Goal: Transaction & Acquisition: Purchase product/service

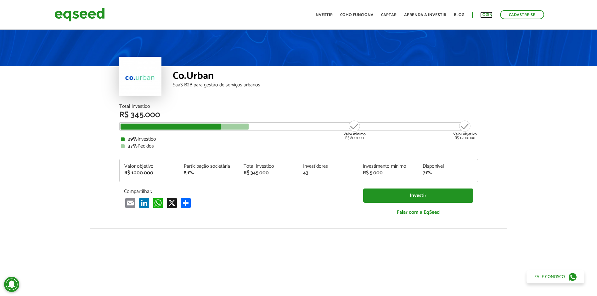
click at [295, 15] on link "Login" at bounding box center [486, 15] width 12 height 4
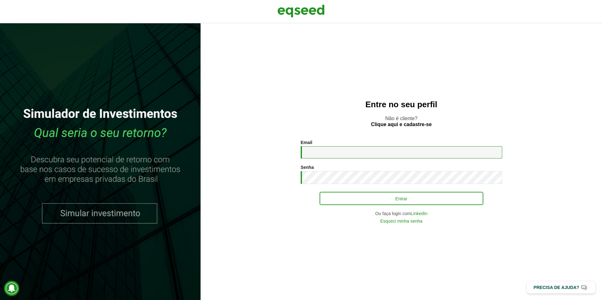
type input "**********"
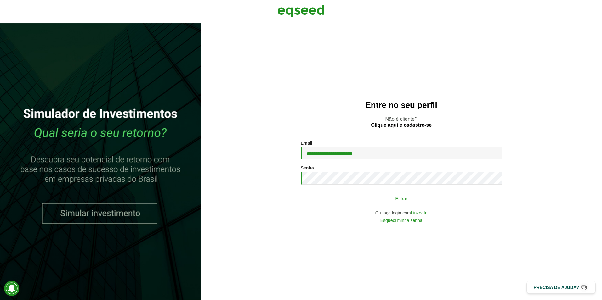
click at [363, 200] on button "Entrar" at bounding box center [402, 199] width 164 height 12
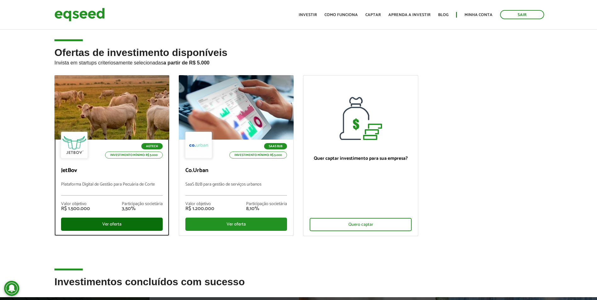
click at [126, 224] on div "Ver oferta" at bounding box center [112, 224] width 102 height 13
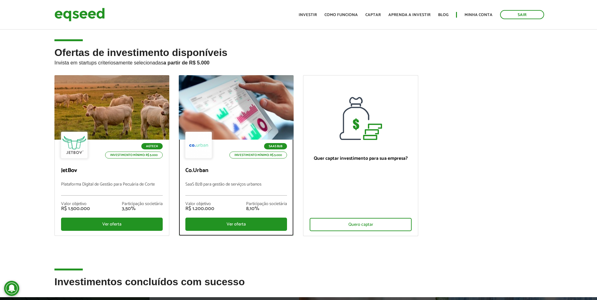
click at [215, 93] on div at bounding box center [236, 107] width 138 height 77
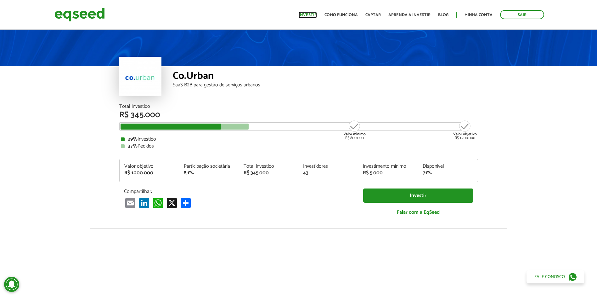
click at [317, 13] on link "Investir" at bounding box center [308, 15] width 18 height 4
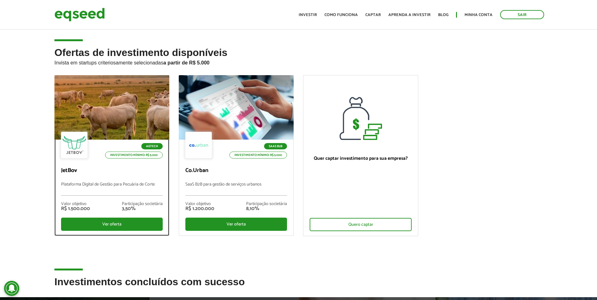
click at [128, 86] on div at bounding box center [112, 107] width 138 height 77
